Goal: Task Accomplishment & Management: Use online tool/utility

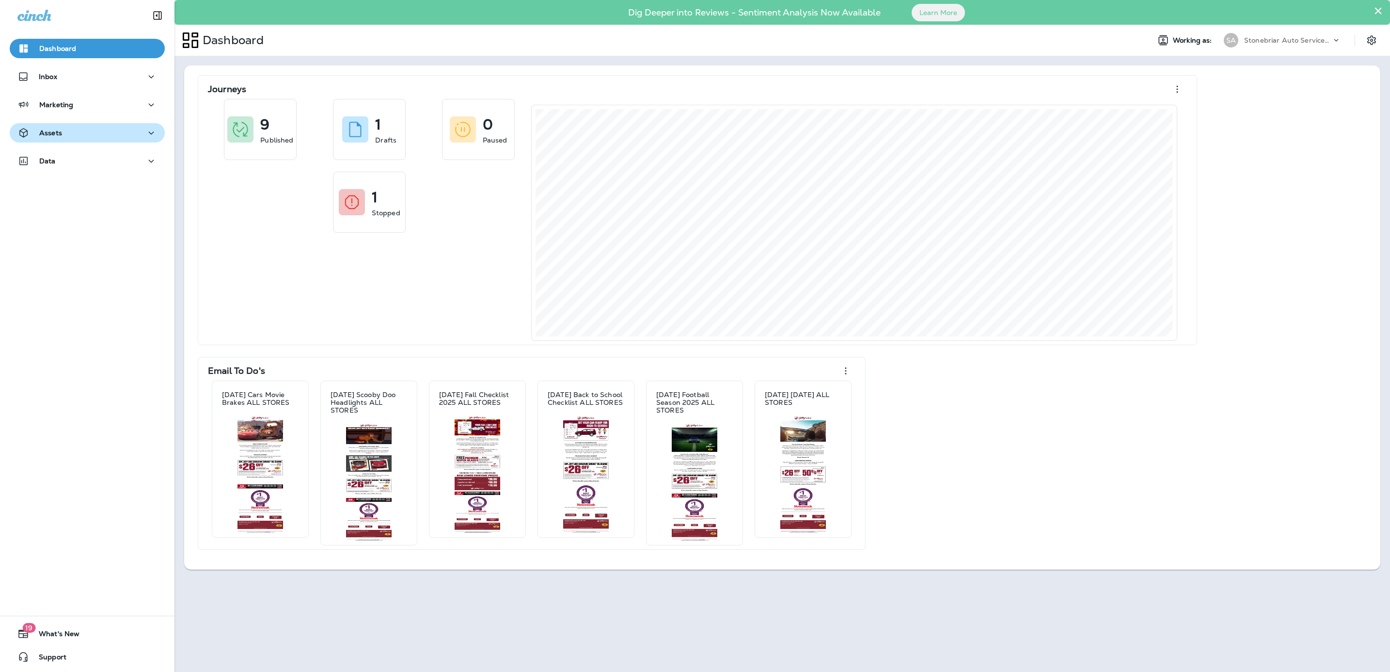
click at [89, 128] on div "Assets" at bounding box center [87, 133] width 140 height 12
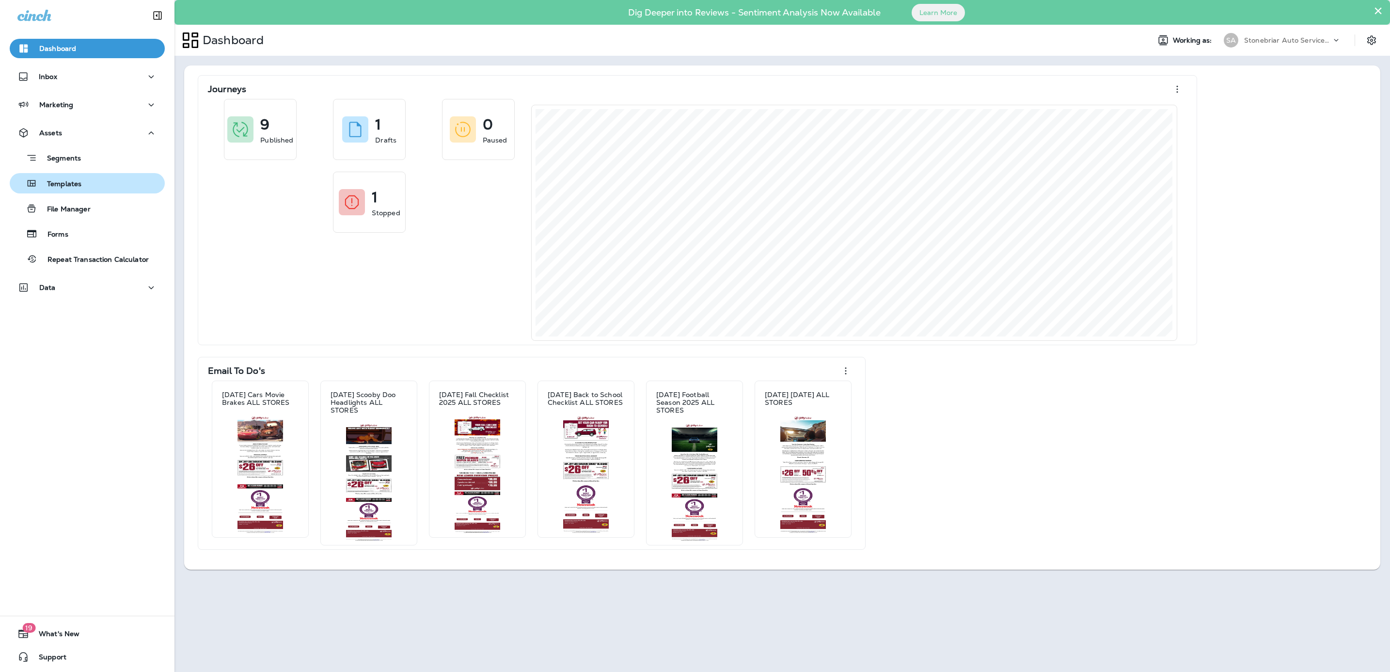
click at [97, 185] on div "Templates" at bounding box center [87, 183] width 147 height 15
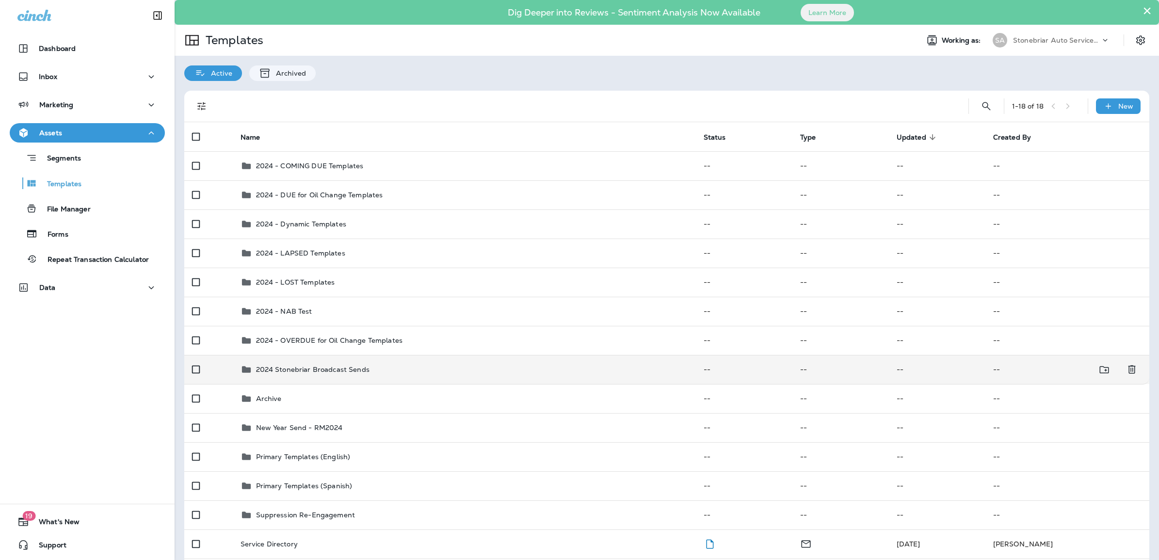
click at [325, 370] on p "2024 Stonebriar Broadcast Sends" at bounding box center [312, 370] width 113 height 8
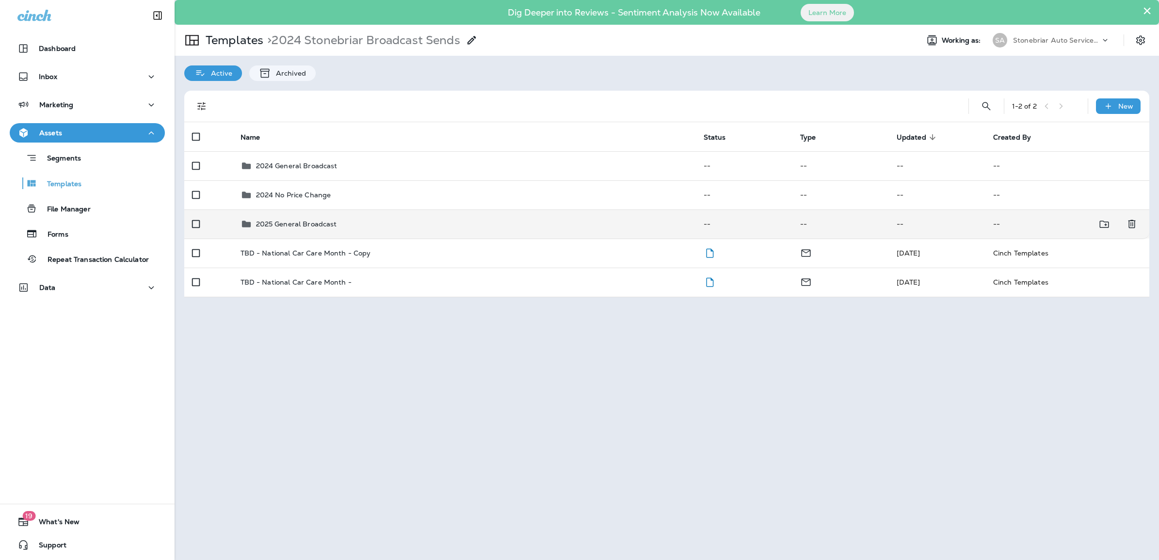
click at [320, 220] on p "2025 General Broadcast" at bounding box center [296, 224] width 81 height 8
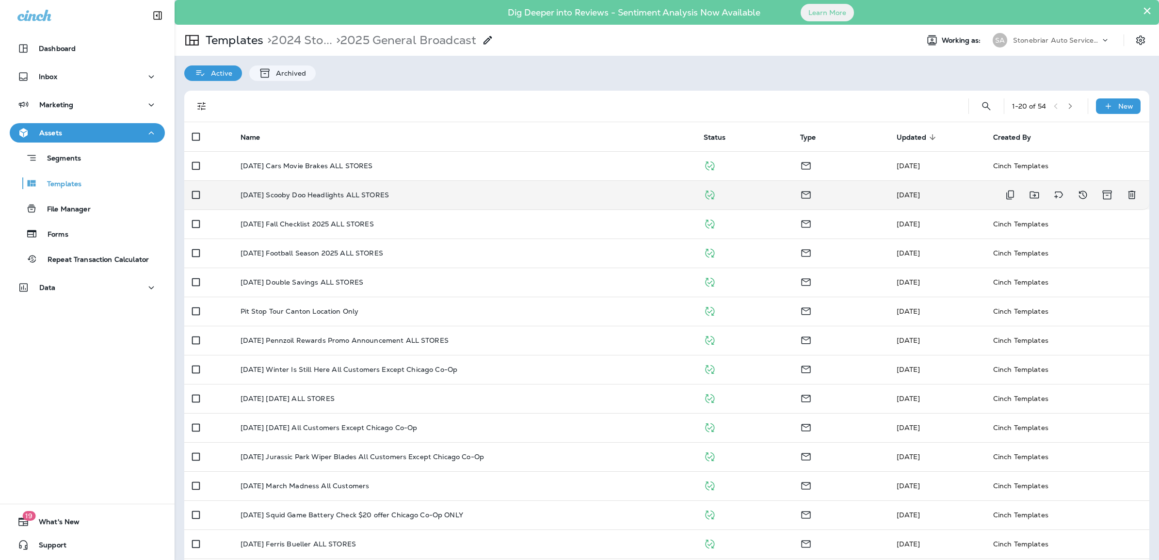
click at [306, 192] on p "[DATE] Scooby Doo Headlights ALL STORES" at bounding box center [314, 195] width 148 height 8
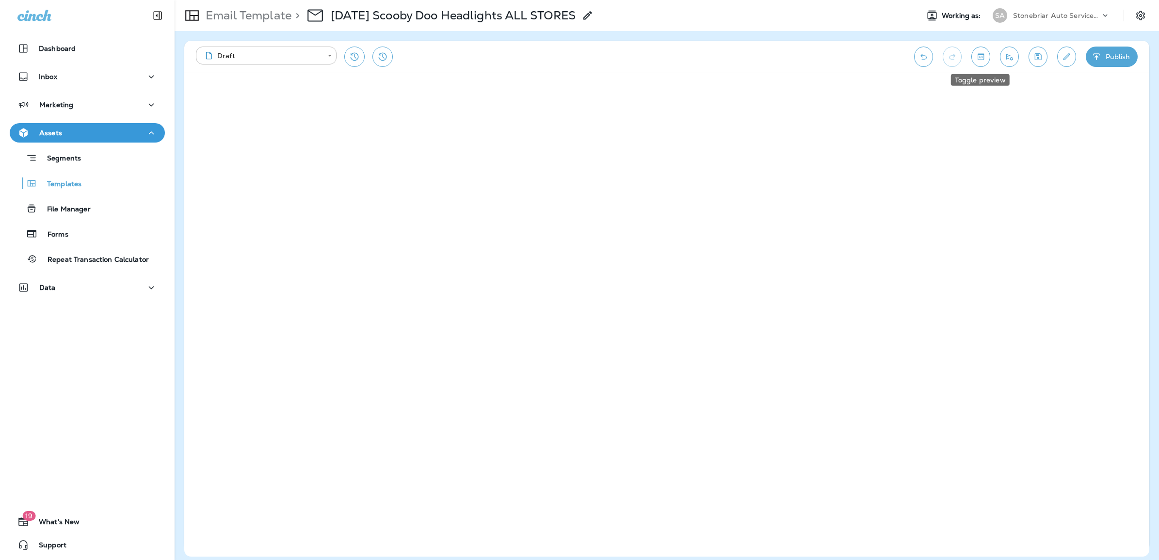
click at [975, 59] on icon "Toggle preview" at bounding box center [980, 57] width 10 height 10
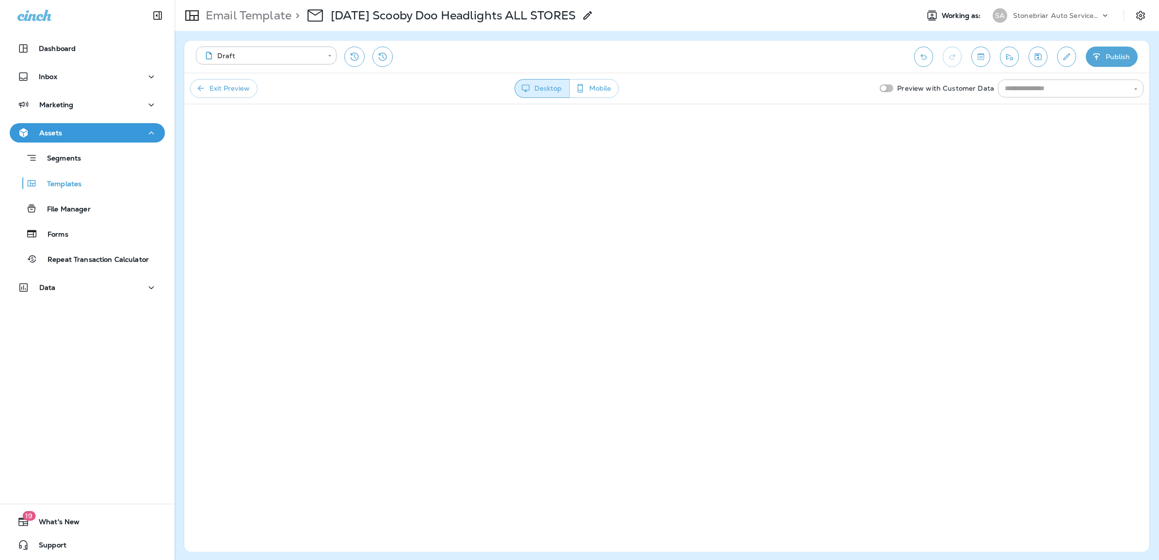
click at [1011, 94] on input "text" at bounding box center [1063, 88] width 124 height 12
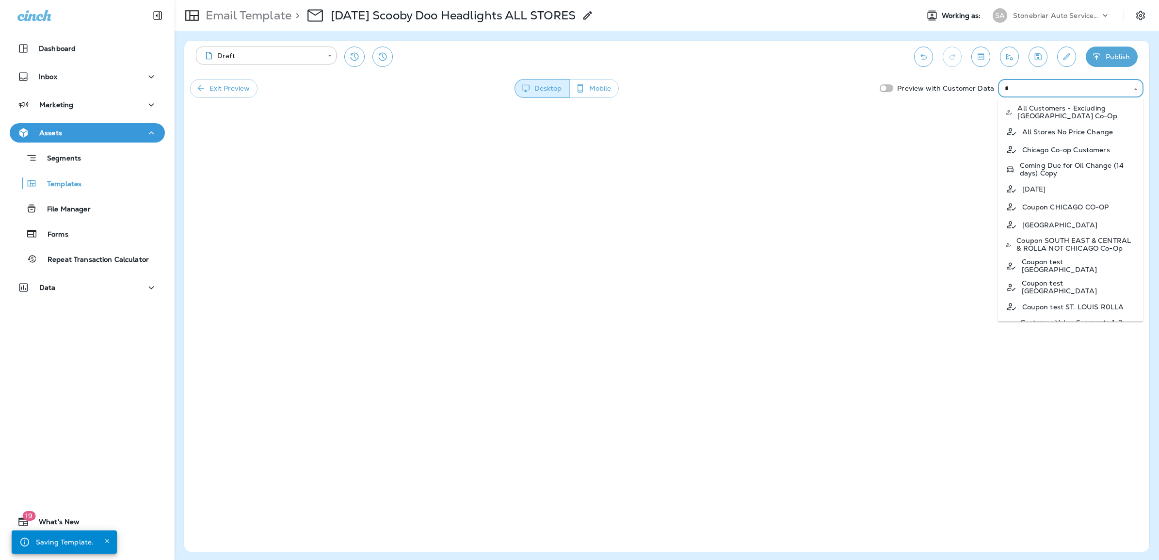
type input "**"
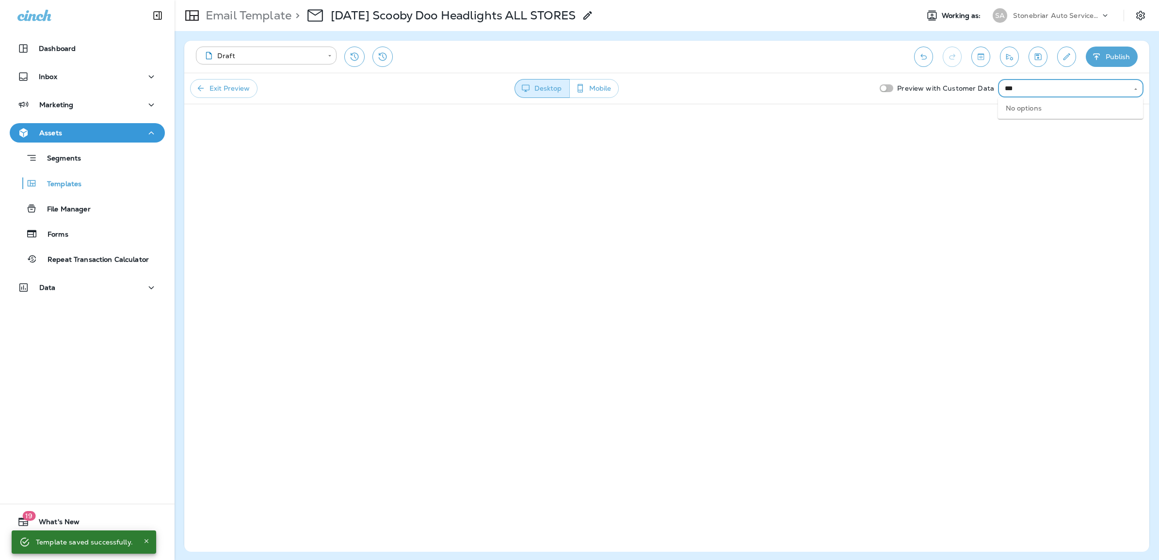
type input "****"
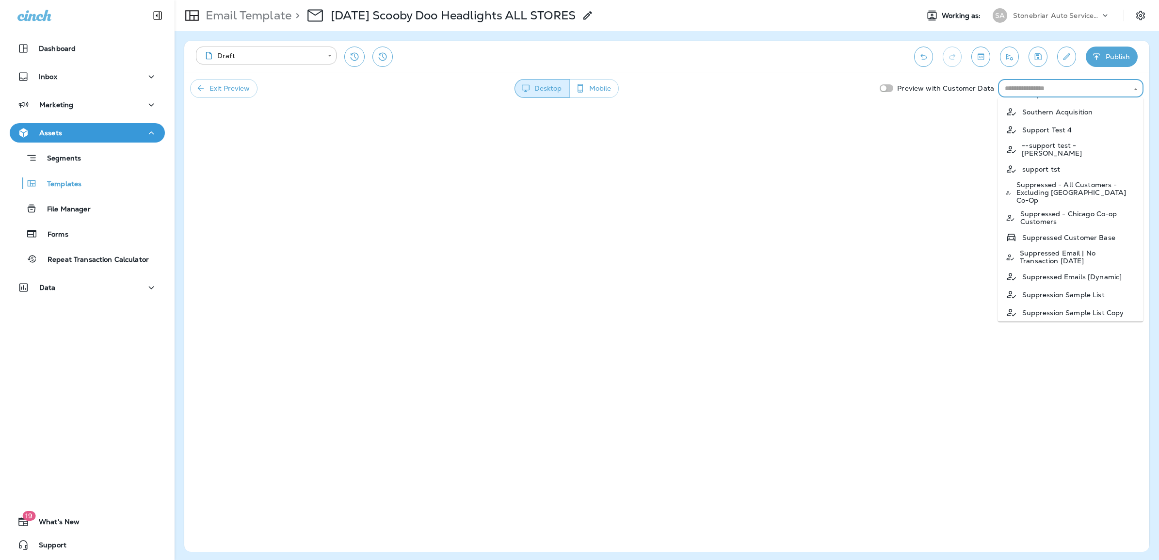
scroll to position [1433, 0]
click at [1085, 122] on p "Southern Acquisition" at bounding box center [1057, 118] width 71 height 8
type input "**********"
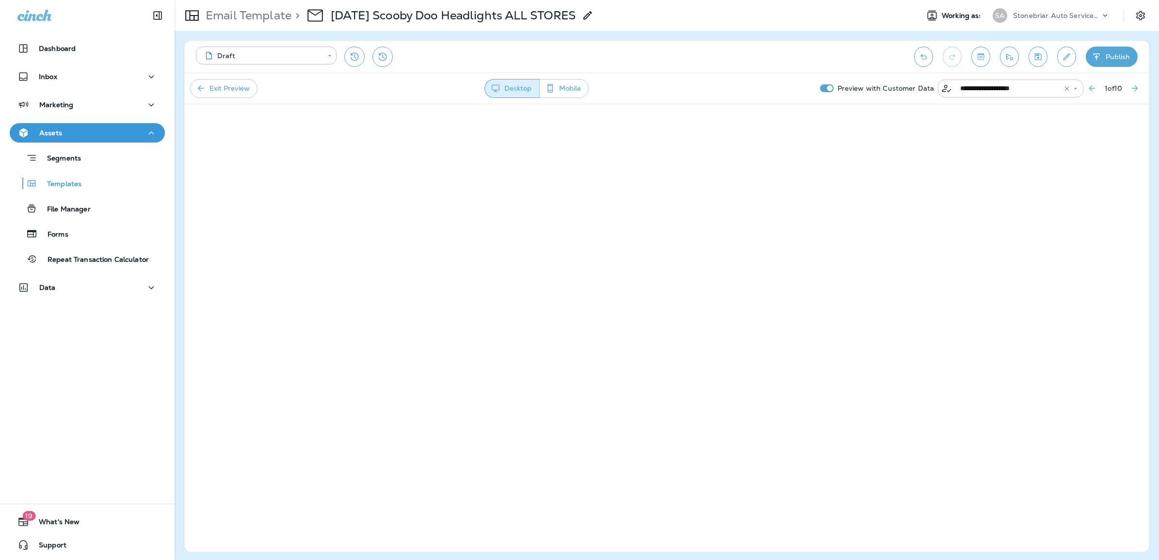
click at [1072, 90] on icon "Open" at bounding box center [1075, 88] width 7 height 7
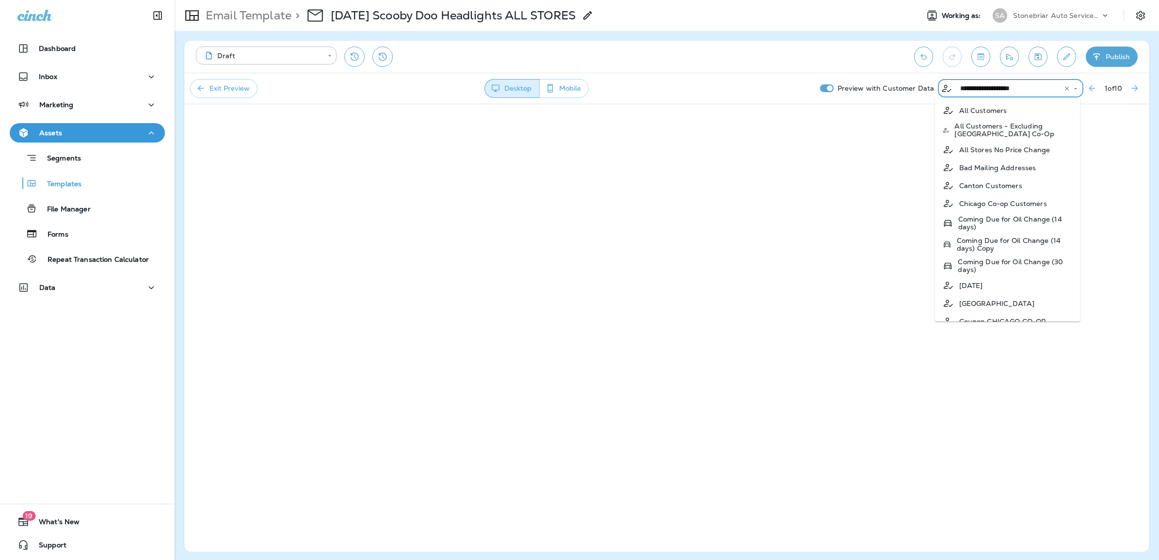
scroll to position [1247, 0]
click at [1063, 90] on icon "Clear" at bounding box center [1066, 88] width 7 height 7
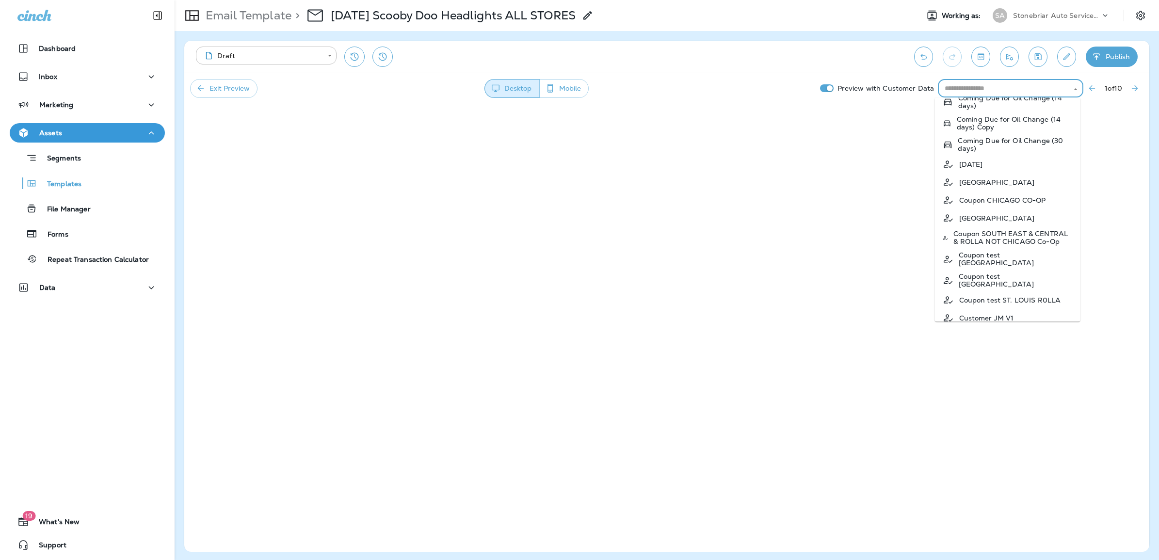
scroll to position [0, 0]
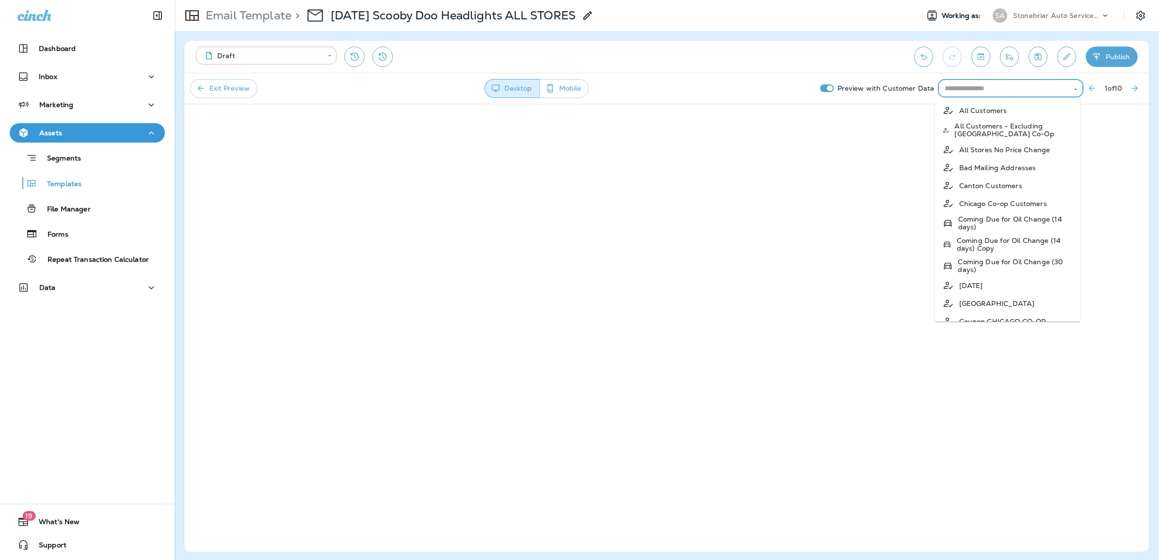
click at [1016, 260] on p "Coming Due for Oil Change (30 days)" at bounding box center [1015, 266] width 114 height 16
type input "**********"
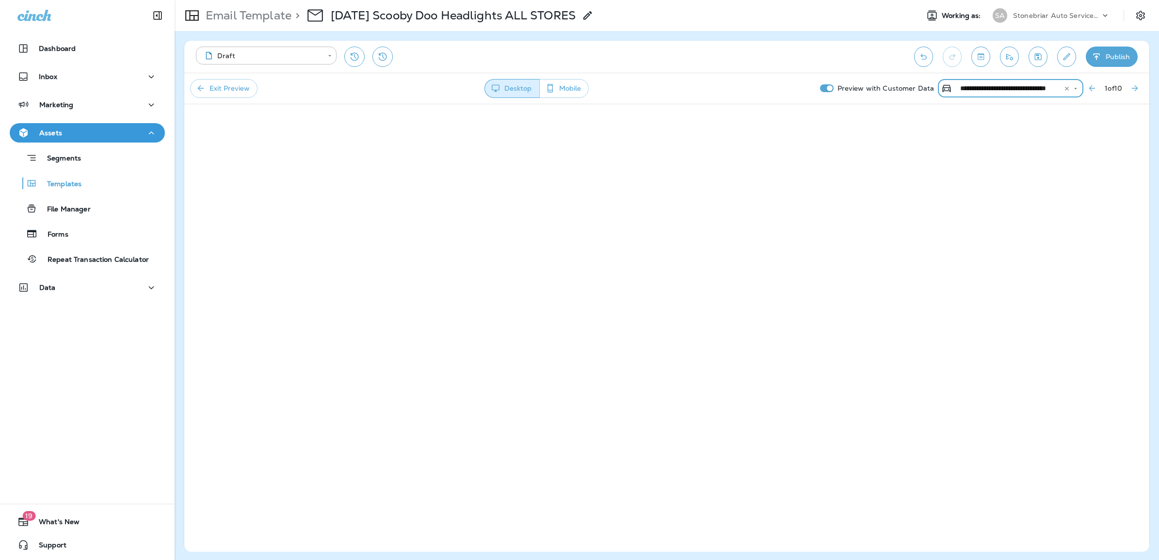
click at [1134, 88] on icon "Next Preview Customer" at bounding box center [1135, 88] width 6 height 6
click at [1135, 88] on icon "Next Preview Customer" at bounding box center [1135, 88] width 10 height 10
click at [1135, 91] on icon "Next Preview Customer" at bounding box center [1135, 88] width 10 height 10
click at [1129, 89] on button "Next Preview Customer" at bounding box center [1134, 88] width 17 height 17
click at [1138, 88] on icon "Next Preview Customer" at bounding box center [1135, 88] width 10 height 10
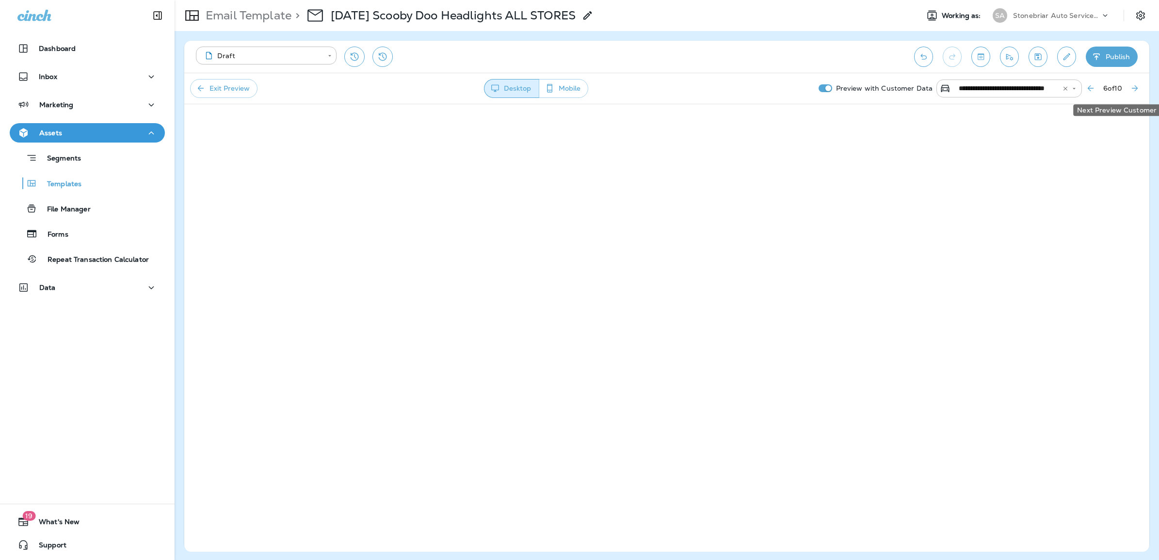
click at [1138, 88] on icon "Next Preview Customer" at bounding box center [1135, 88] width 10 height 10
click at [1134, 91] on icon "Next Preview Customer" at bounding box center [1135, 88] width 10 height 10
click at [1131, 88] on icon "Next Preview Customer" at bounding box center [1135, 88] width 10 height 10
click at [1135, 90] on icon "Next Preview Customer" at bounding box center [1135, 88] width 10 height 10
